Goal: Information Seeking & Learning: Find contact information

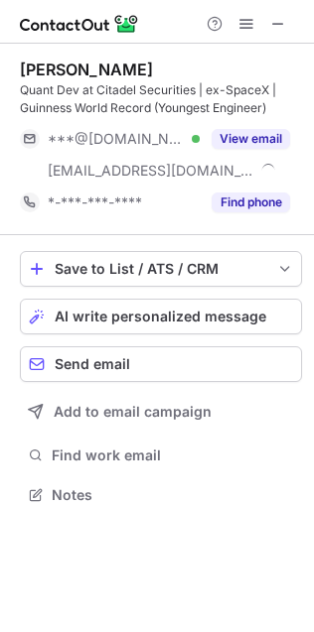
scroll to position [480, 314]
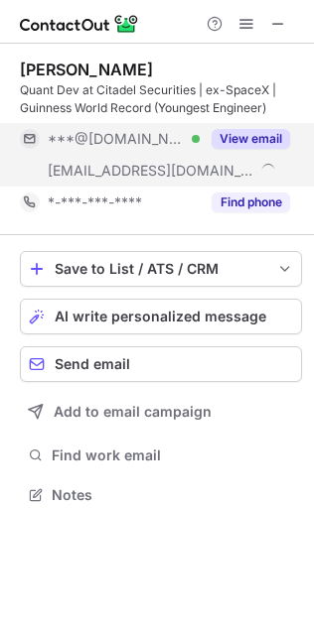
click at [233, 133] on button "View email" at bounding box center [250, 139] width 78 height 20
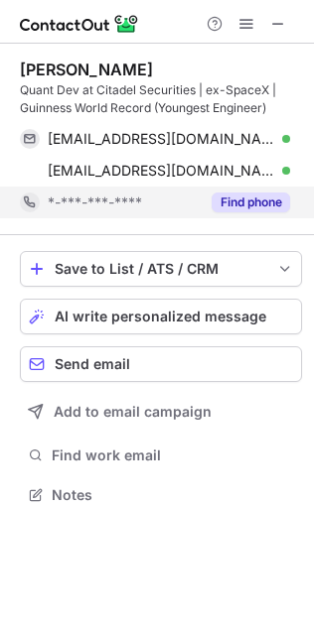
click at [247, 210] on button "Find phone" at bounding box center [250, 203] width 78 height 20
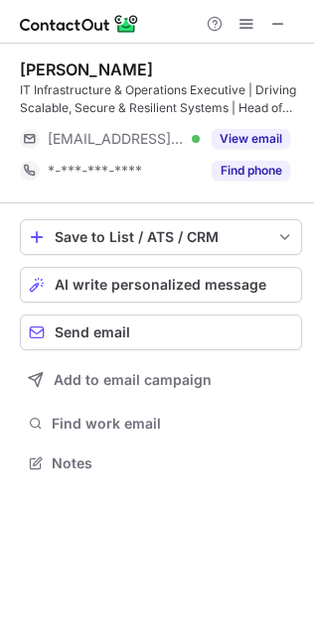
scroll to position [451, 314]
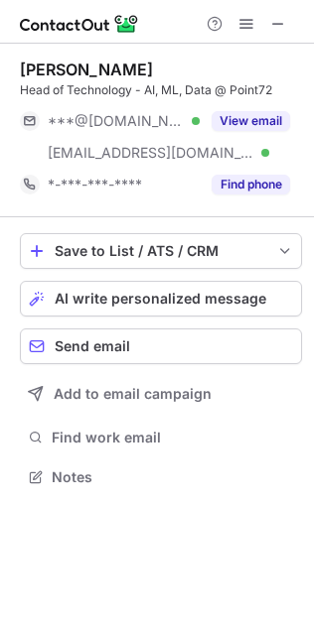
scroll to position [462, 314]
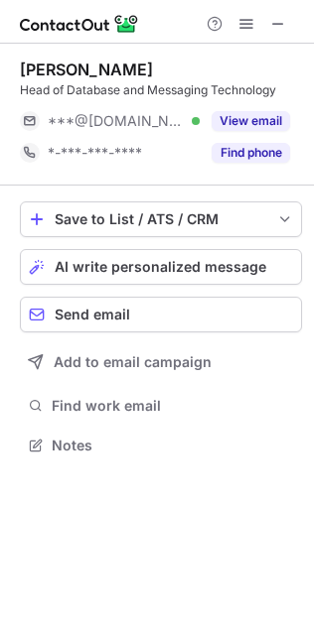
scroll to position [433, 314]
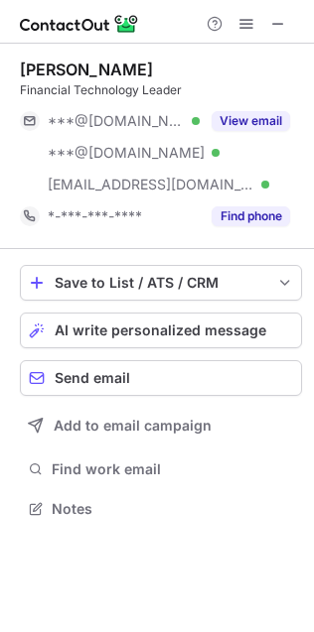
scroll to position [495, 314]
